Goal: Task Accomplishment & Management: Use online tool/utility

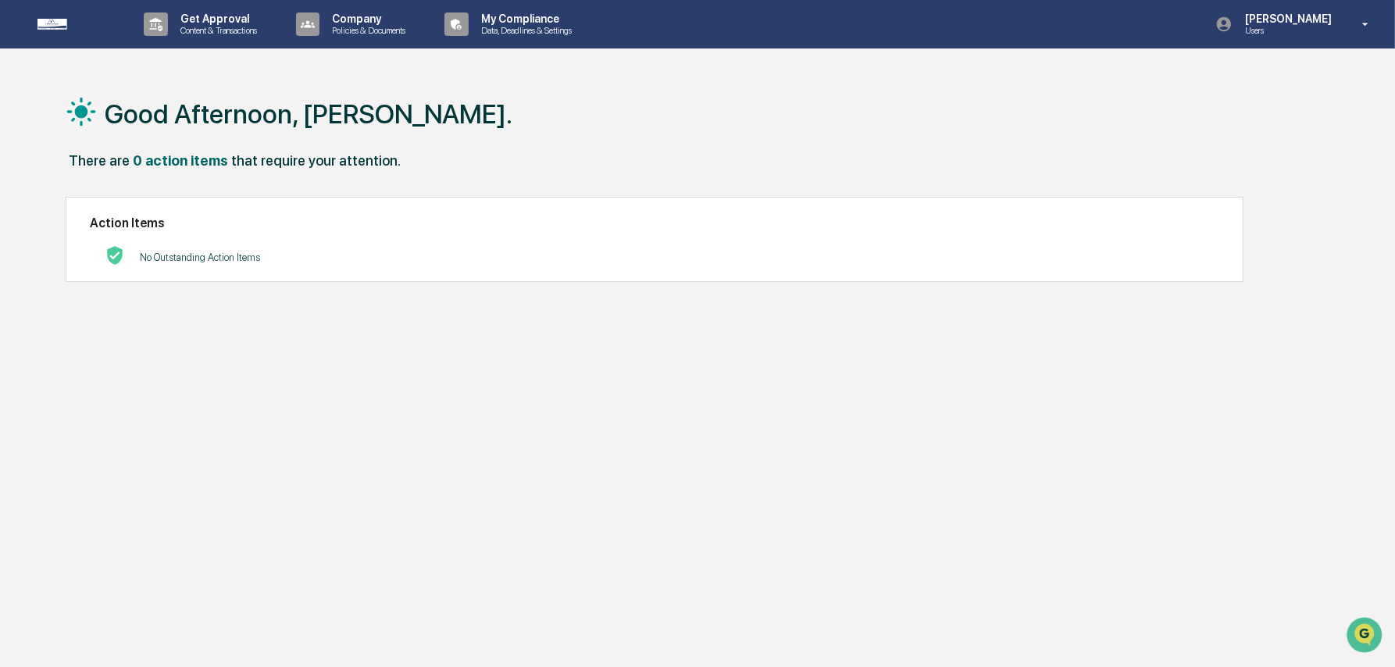
click at [30, 80] on div "Good Afternoon, [PERSON_NAME]. There are 0 action items that require your atten…" at bounding box center [697, 407] width 1395 height 667
click at [1281, 25] on p "[PERSON_NAME]" at bounding box center [1285, 18] width 107 height 12
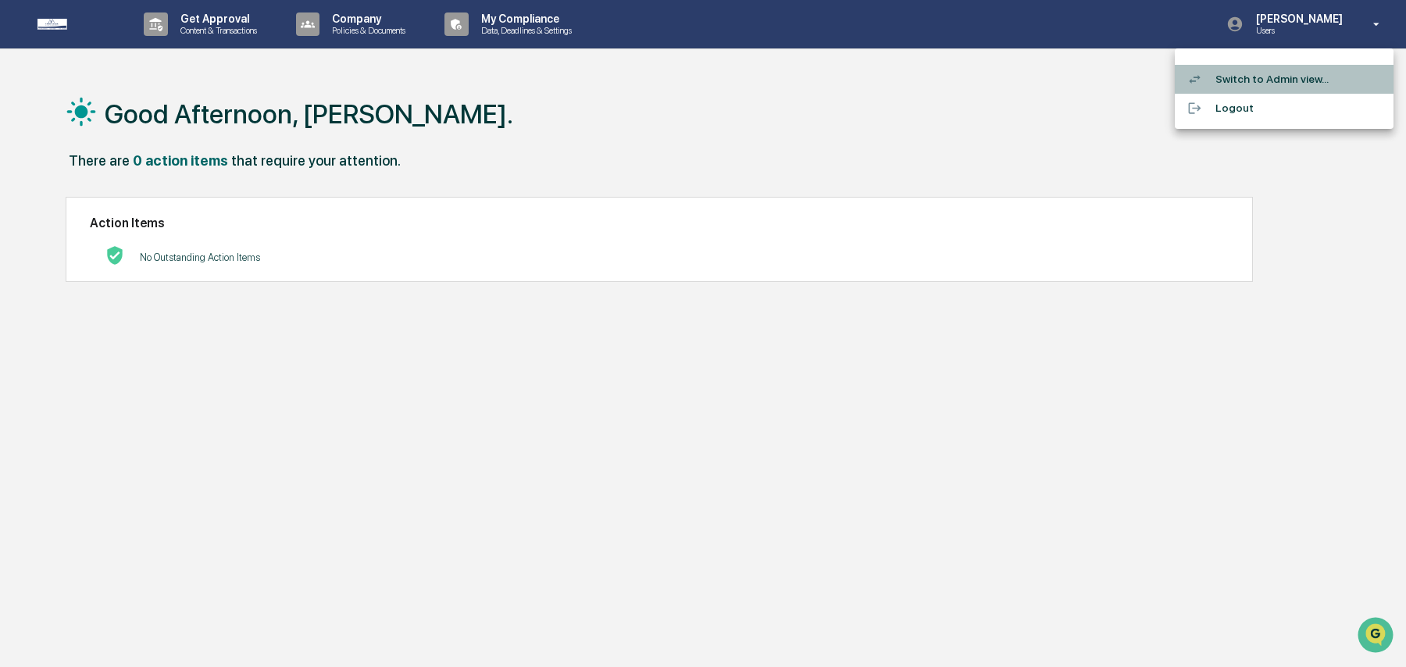
click at [1239, 77] on li "Switch to Admin view..." at bounding box center [1283, 79] width 219 height 29
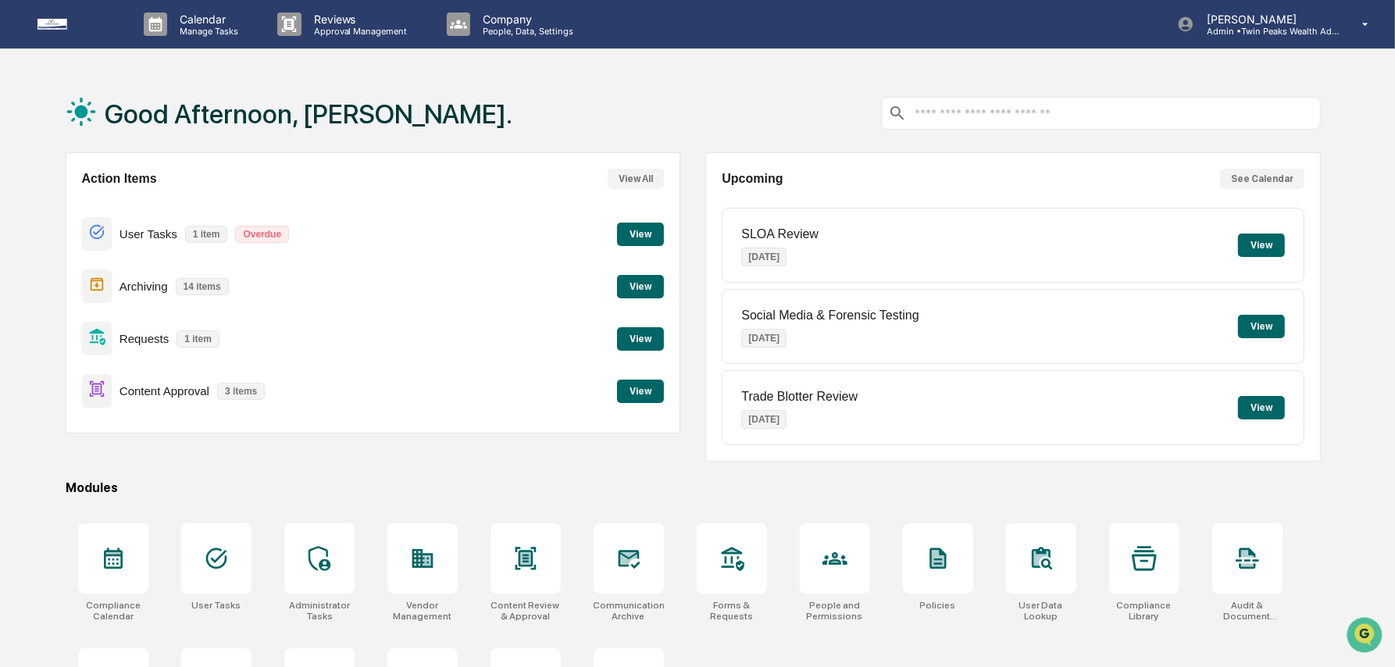
click at [633, 391] on button "View" at bounding box center [640, 391] width 47 height 23
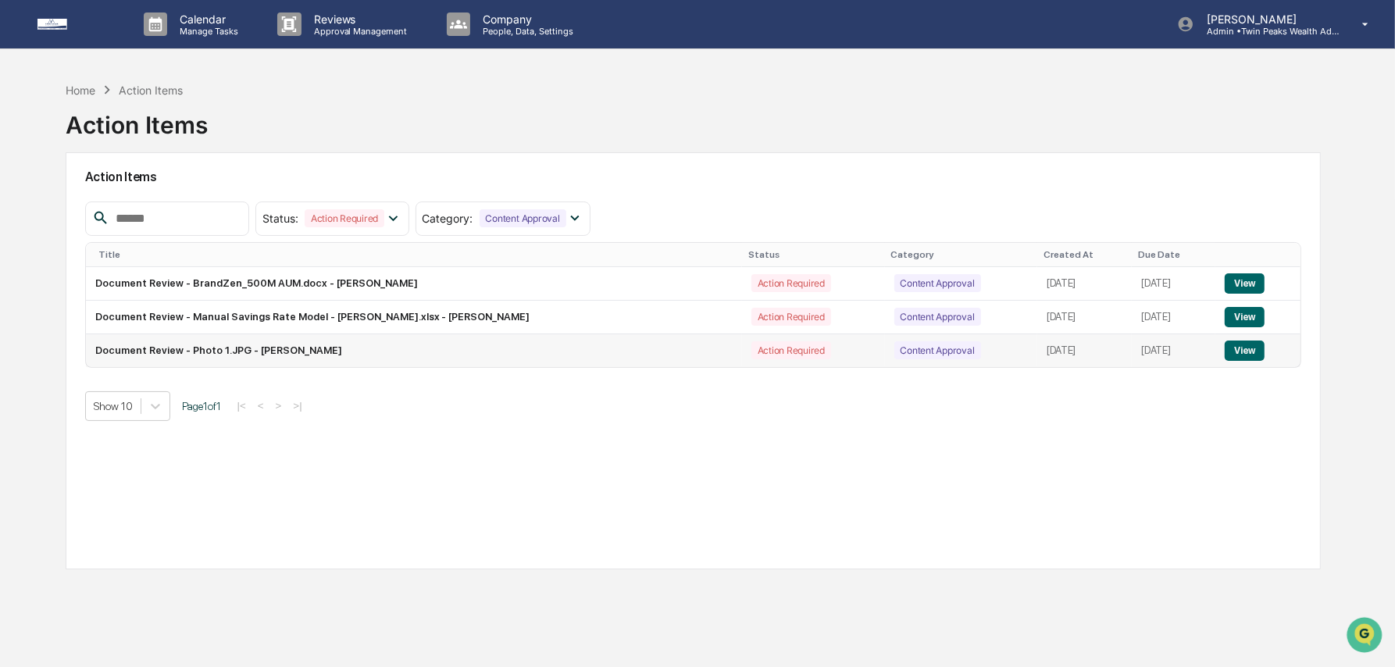
click at [1254, 349] on button "View" at bounding box center [1244, 350] width 40 height 20
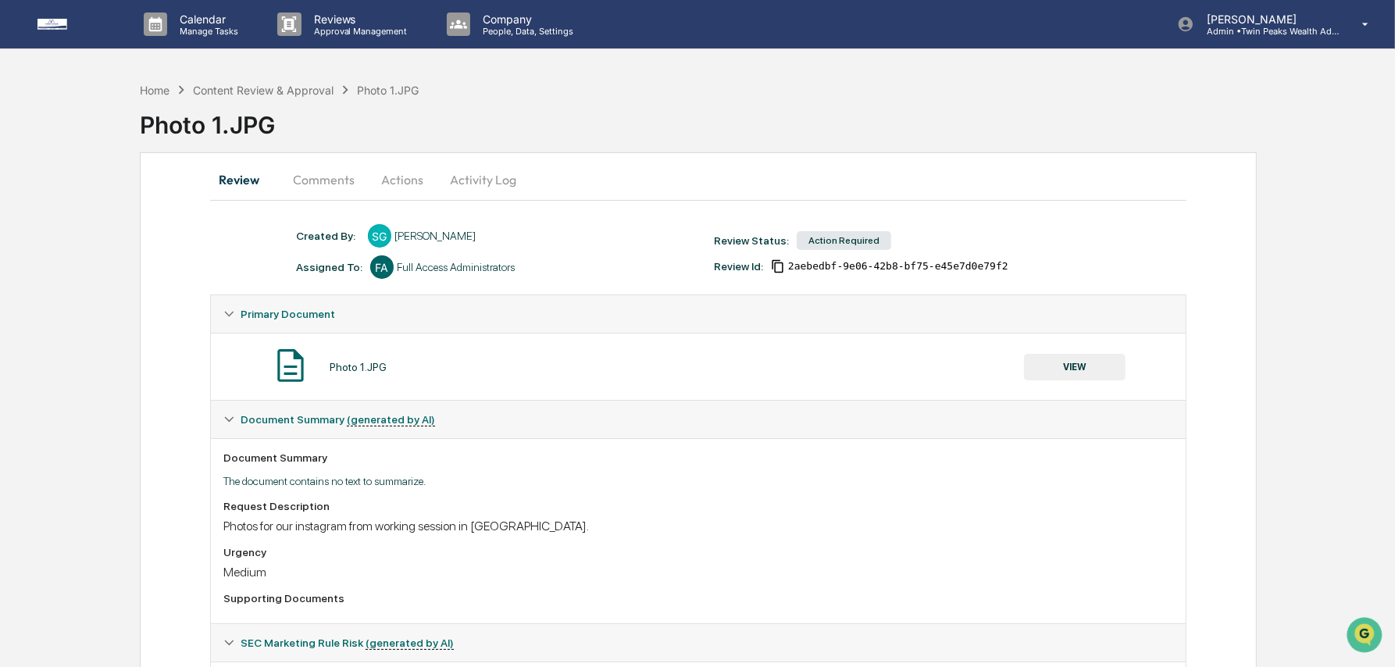
click at [1308, 255] on div "Home Content Review & Approval Photo 1.JPG Photo 1.JPG Review Comments Actions …" at bounding box center [697, 420] width 1395 height 693
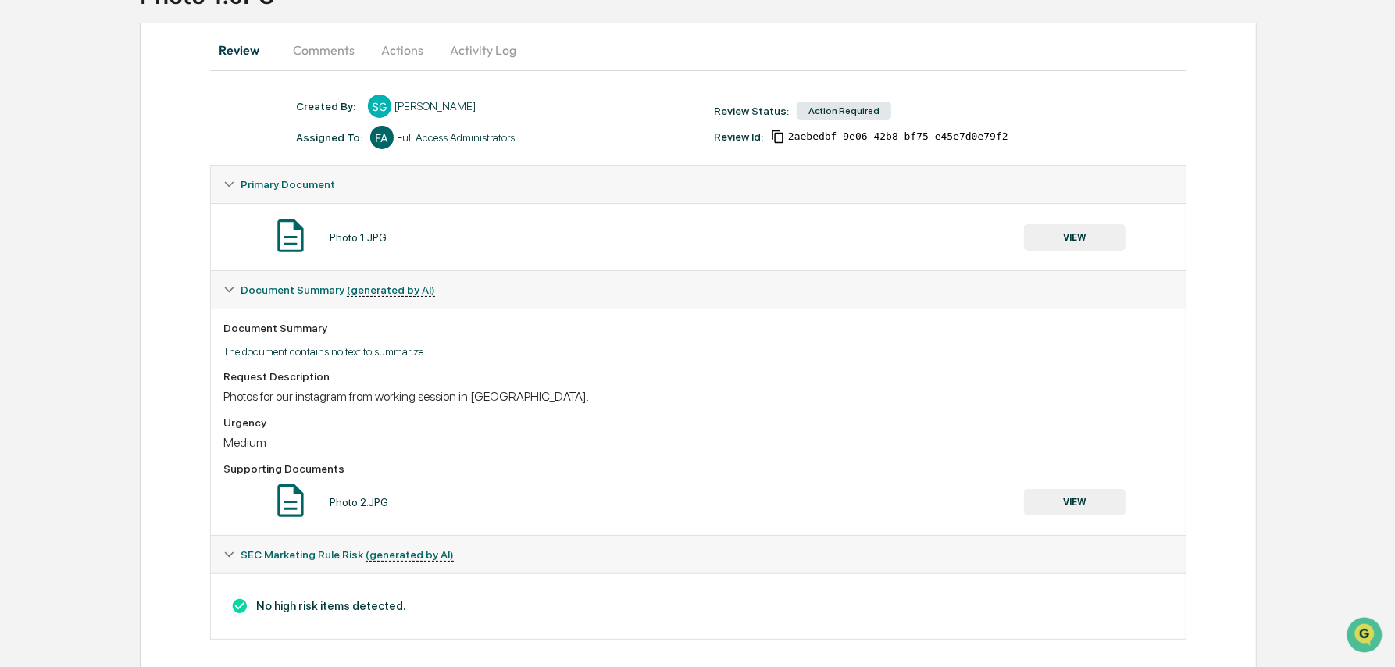
scroll to position [143, 0]
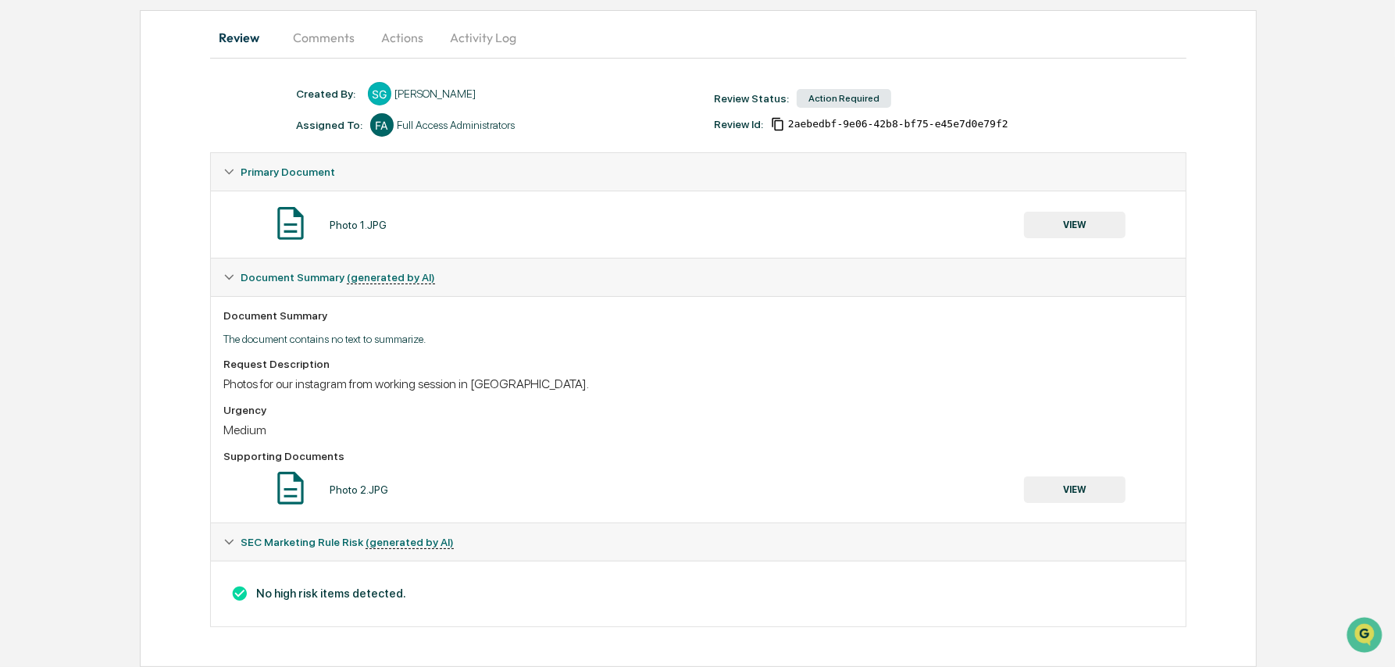
click at [162, 281] on div "Review Comments Actions Activity Log Created By: ‎ ‎ SG [PERSON_NAME] Assigned …" at bounding box center [698, 338] width 1117 height 657
click at [1052, 492] on button "VIEW" at bounding box center [1075, 489] width 102 height 27
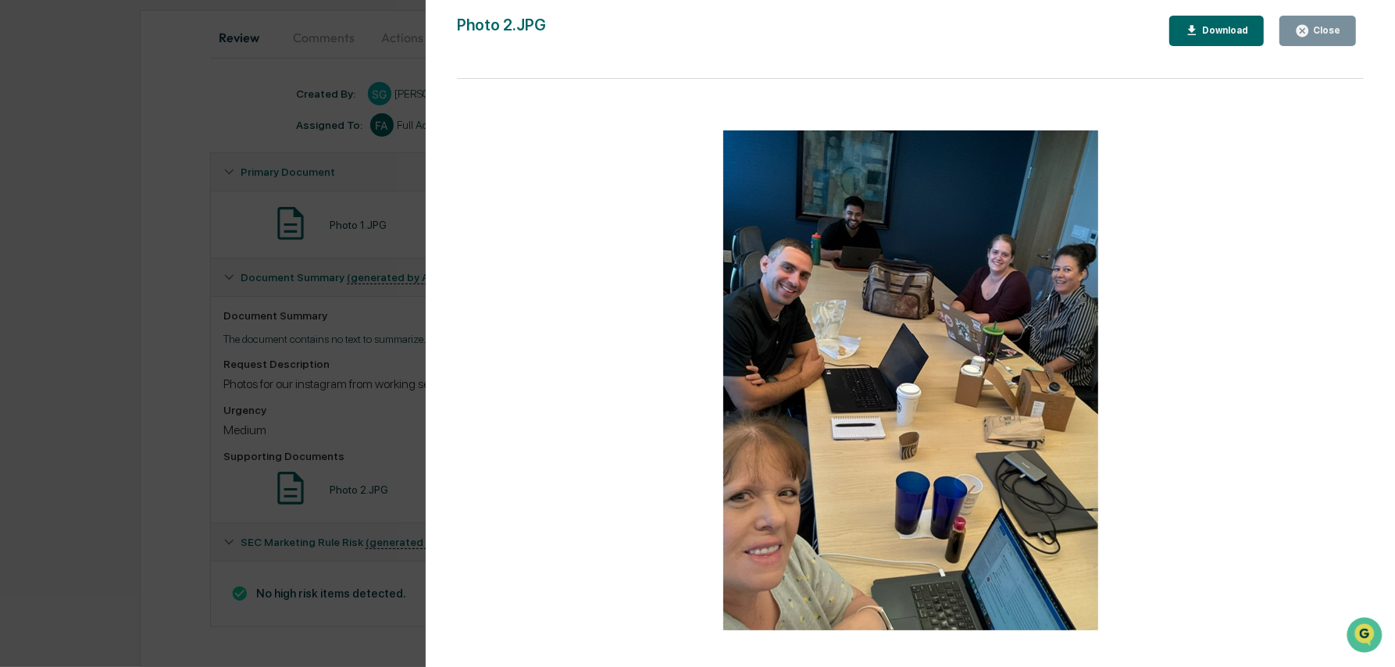
click at [1320, 25] on div "Close" at bounding box center [1325, 30] width 30 height 11
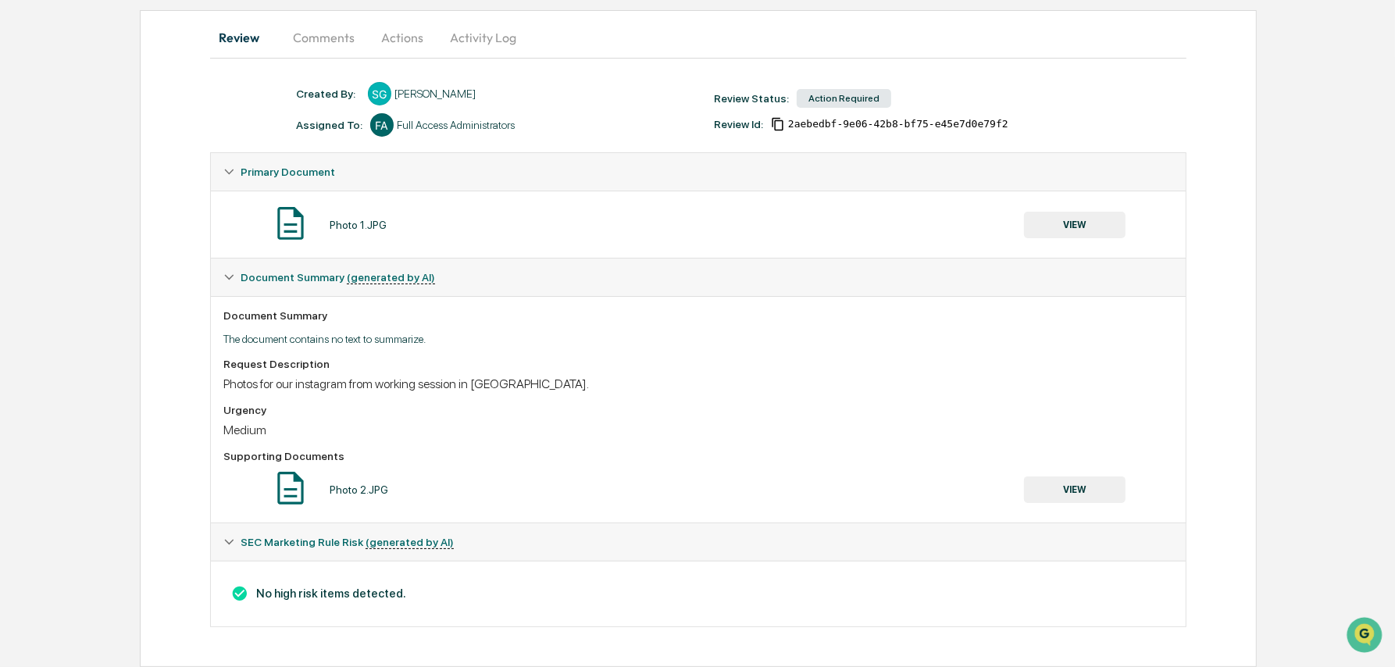
scroll to position [0, 0]
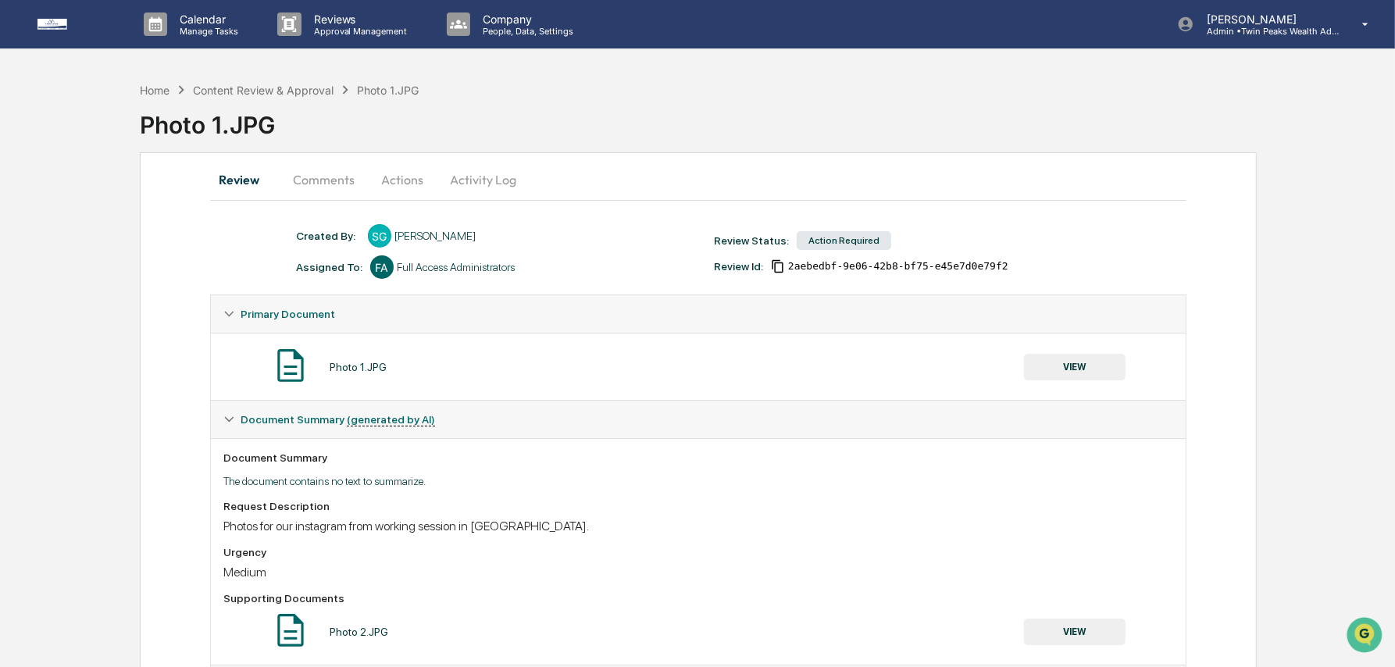
click at [390, 179] on button "Actions" at bounding box center [402, 179] width 70 height 37
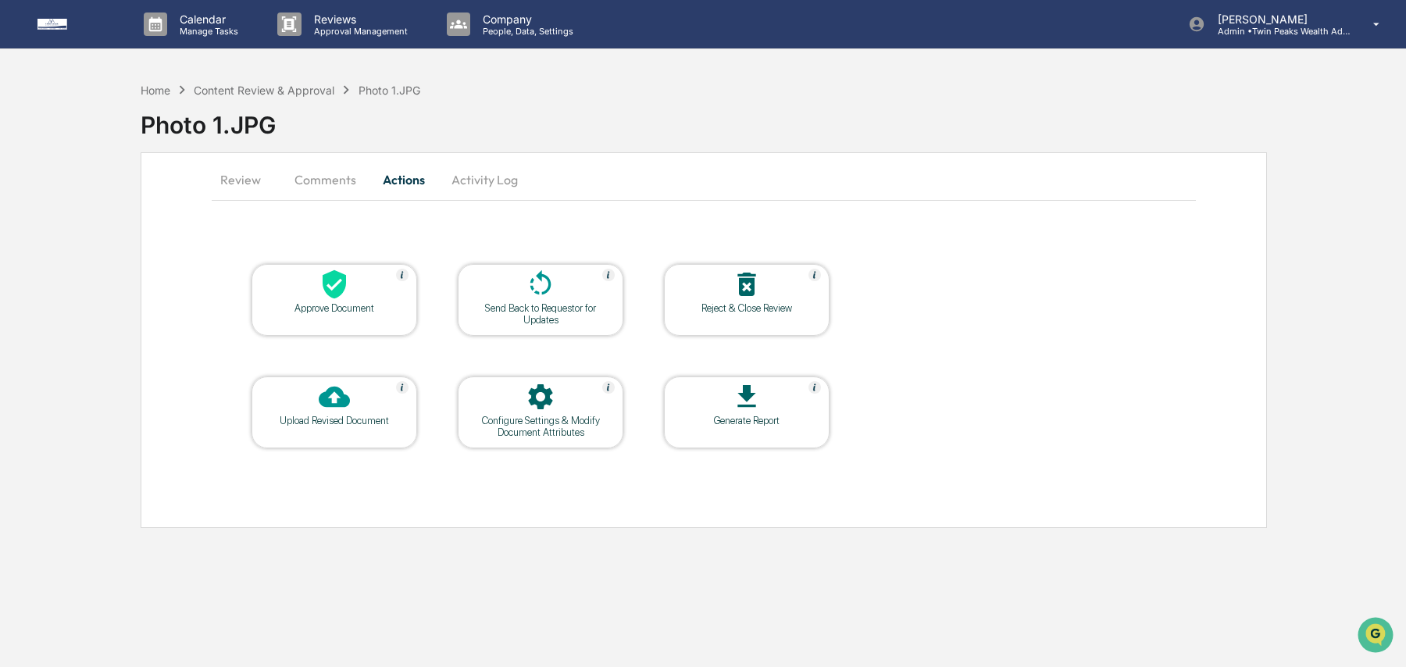
click at [342, 308] on div "Approve Document" at bounding box center [334, 308] width 141 height 12
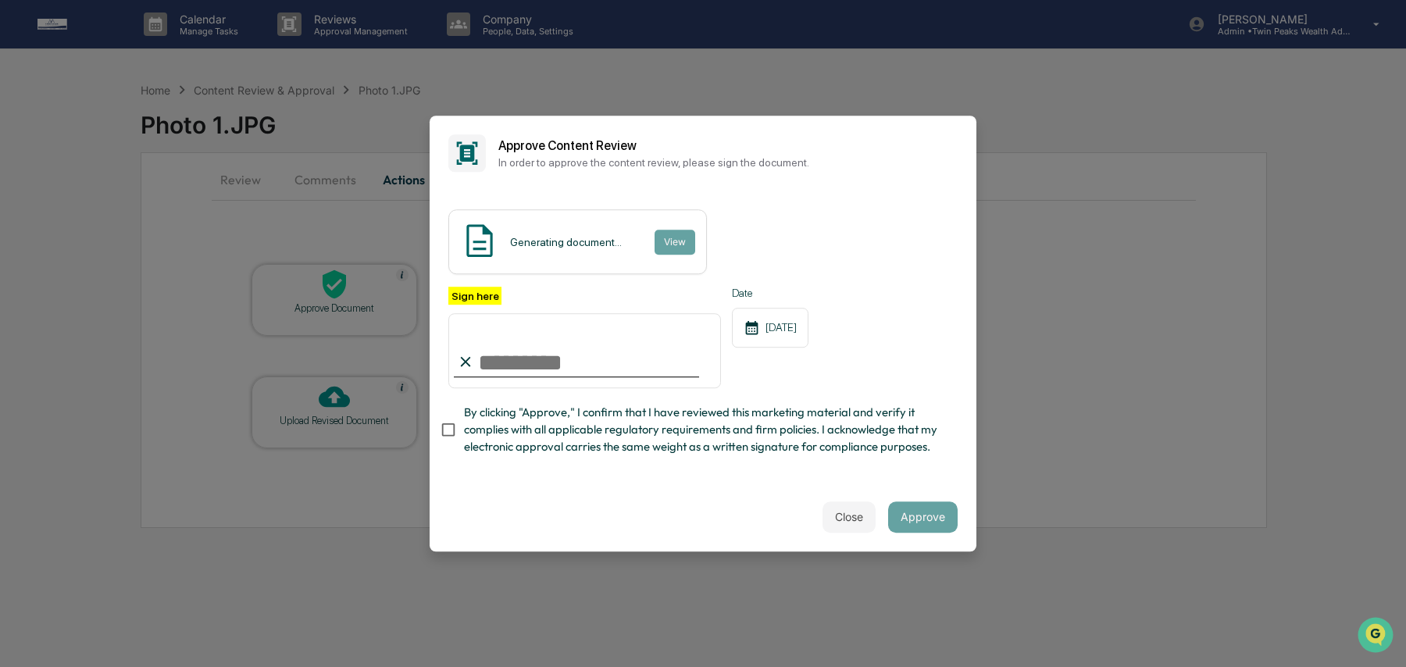
type input "**********"
click at [935, 518] on button "Approve" at bounding box center [922, 516] width 69 height 31
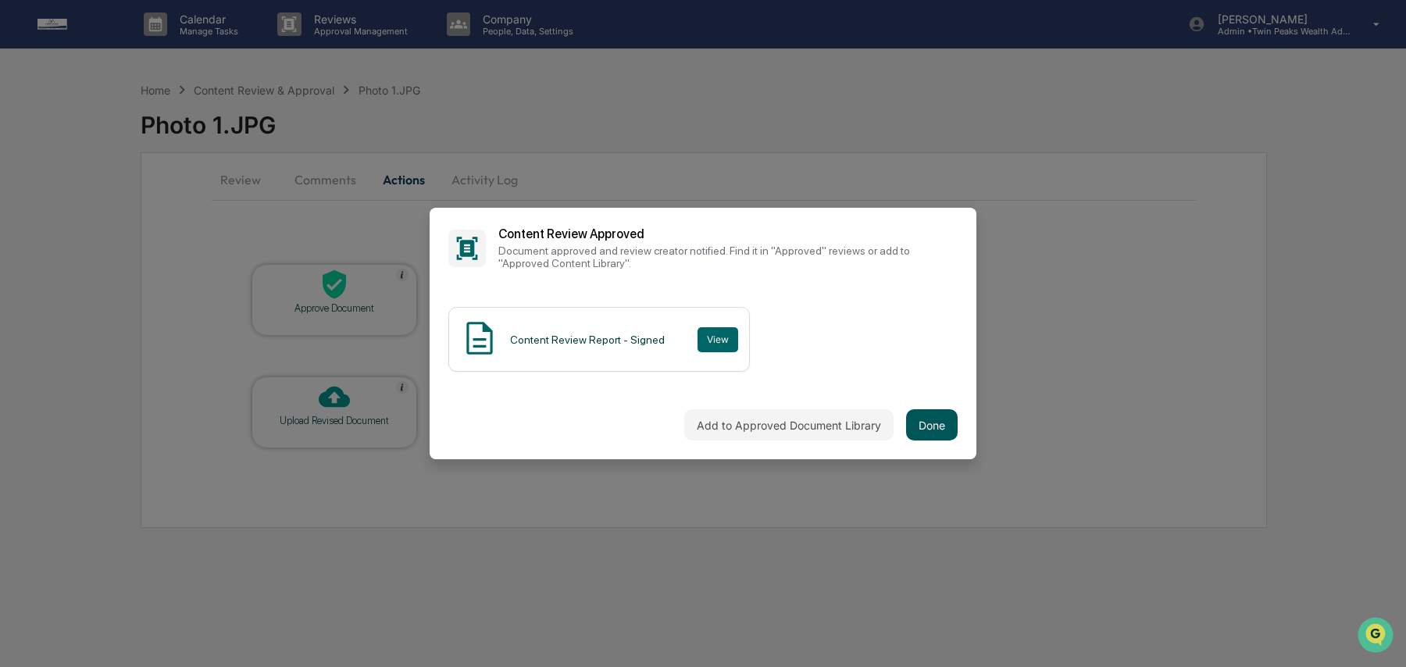
click at [939, 426] on button "Done" at bounding box center [932, 424] width 52 height 31
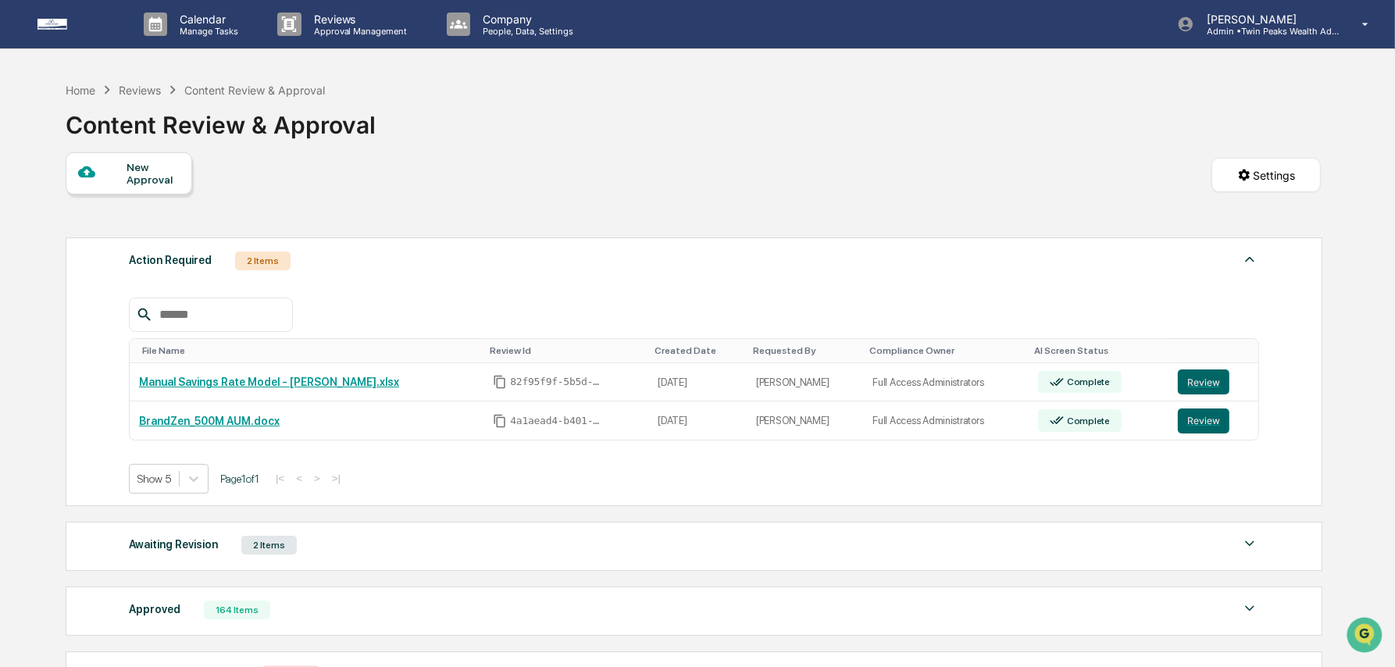
click at [671, 181] on div "New Approval Settings" at bounding box center [693, 190] width 1255 height 77
